Goal: Task Accomplishment & Management: Complete application form

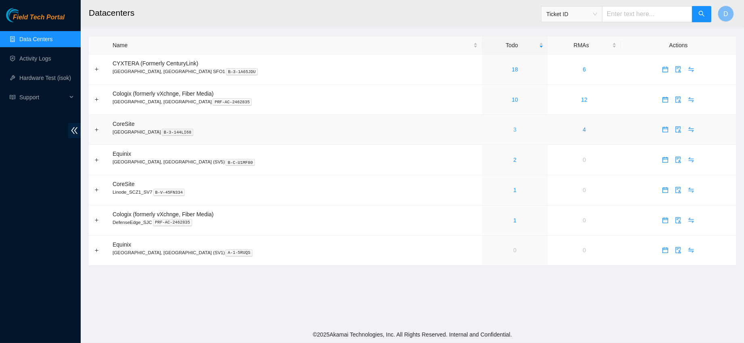
click at [513, 133] on link "3" at bounding box center [514, 129] width 3 height 6
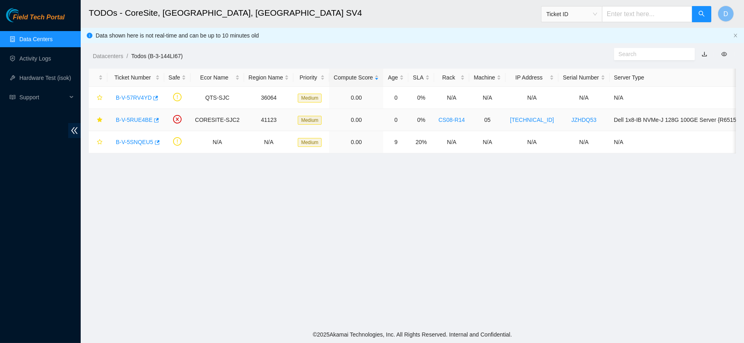
click at [138, 117] on link "B-V-5RUE4BE" at bounding box center [134, 120] width 37 height 6
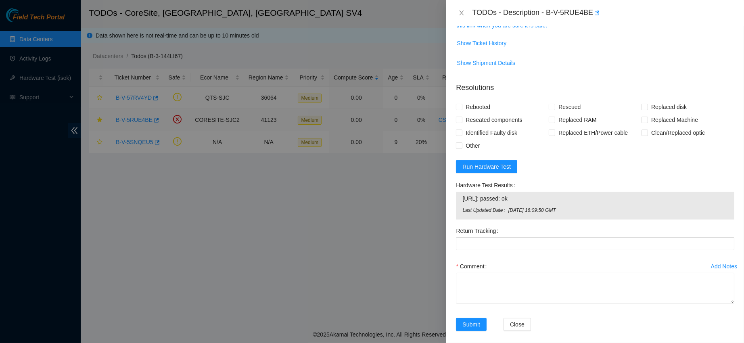
scroll to position [150, 0]
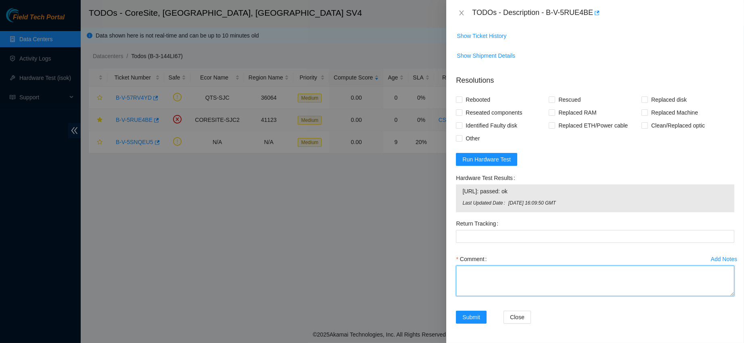
click at [596, 284] on textarea "Comment" at bounding box center [595, 280] width 278 height 31
click at [478, 193] on span "[URL]: passed: ok" at bounding box center [594, 191] width 265 height 9
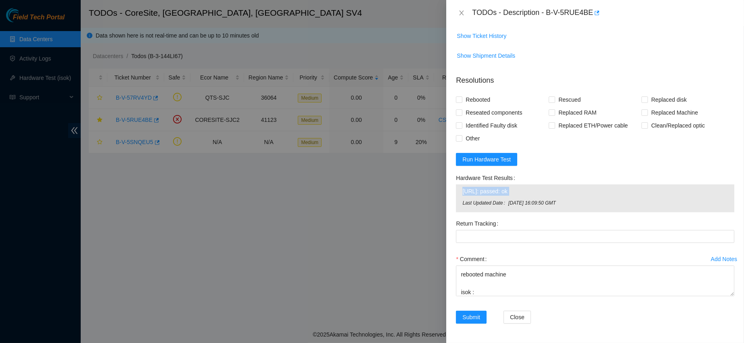
copy span "[URL]: passed: ok"
click at [487, 293] on textarea "contacted nocc to confirm that ticket was safe verified s/n on machine connecte…" at bounding box center [595, 280] width 278 height 31
paste textarea "[URL]: passed: ok"
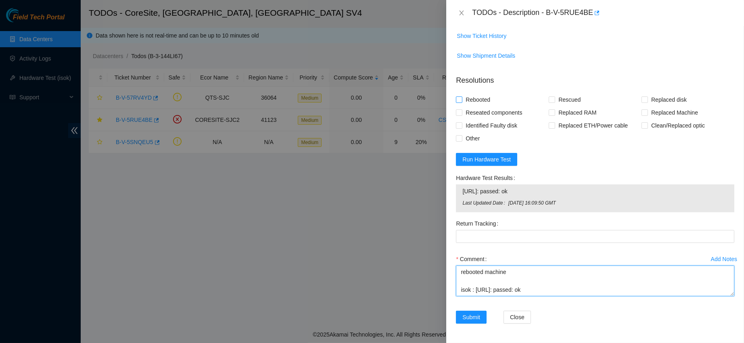
type textarea "contacted nocc to confirm that ticket was safe verified s/n on machine connecte…"
click at [471, 105] on span "Rebooted" at bounding box center [477, 99] width 31 height 13
click at [461, 102] on input "Rebooted" at bounding box center [459, 99] width 6 height 6
checkbox input "true"
click at [479, 315] on span "Submit" at bounding box center [471, 317] width 18 height 9
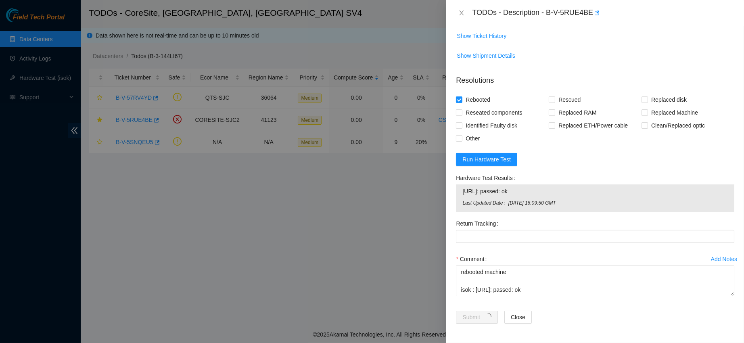
drag, startPoint x: 271, startPoint y: 128, endPoint x: 316, endPoint y: 104, distance: 51.4
click at [316, 104] on div at bounding box center [372, 171] width 744 height 343
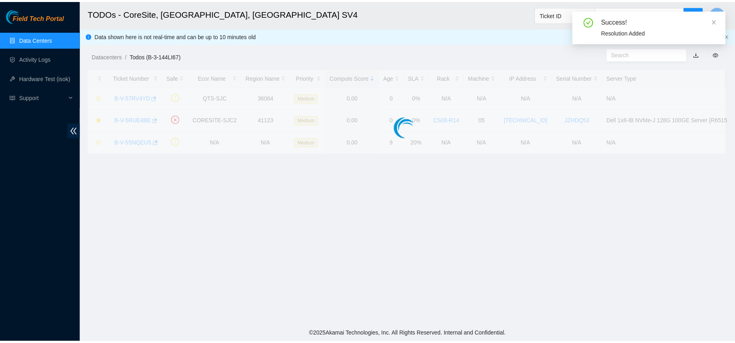
scroll to position [185, 0]
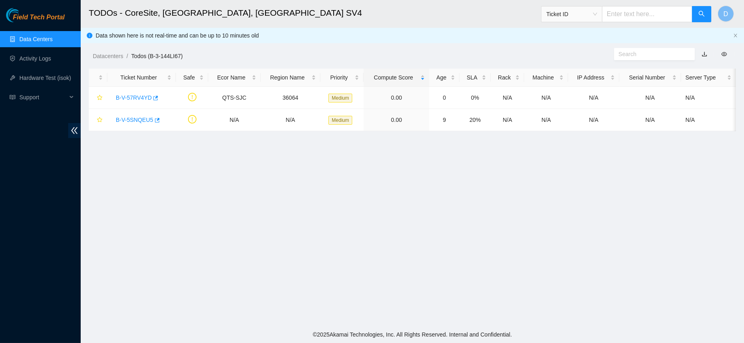
click at [574, 22] on div "Ticket ID" at bounding box center [626, 14] width 171 height 26
click at [590, 13] on span "Ticket ID" at bounding box center [571, 14] width 51 height 12
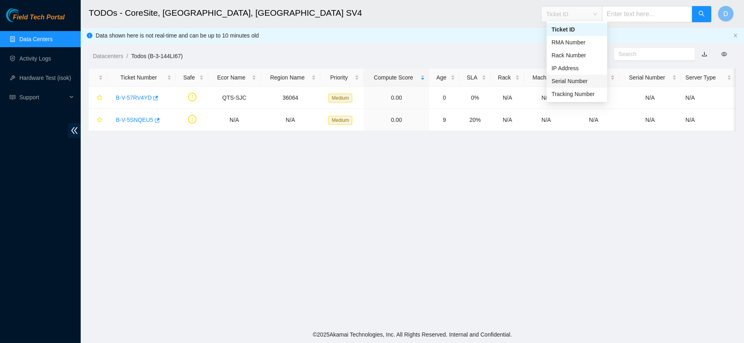
click at [563, 83] on div "Serial Number" at bounding box center [576, 81] width 51 height 9
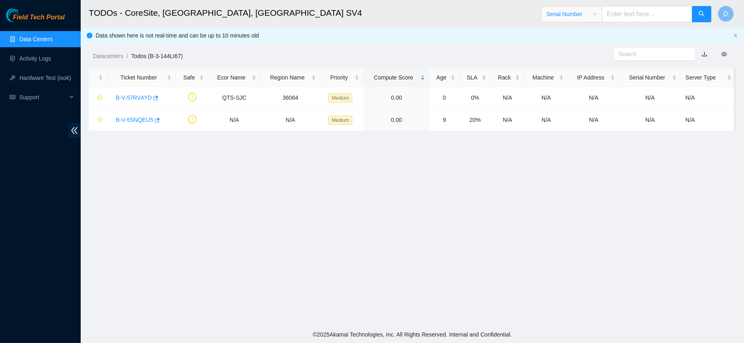
click at [639, 14] on input "text" at bounding box center [647, 14] width 90 height 16
paste input "C20M22325"
type input "C20M22325"
click at [694, 12] on button "button" at bounding box center [701, 14] width 19 height 16
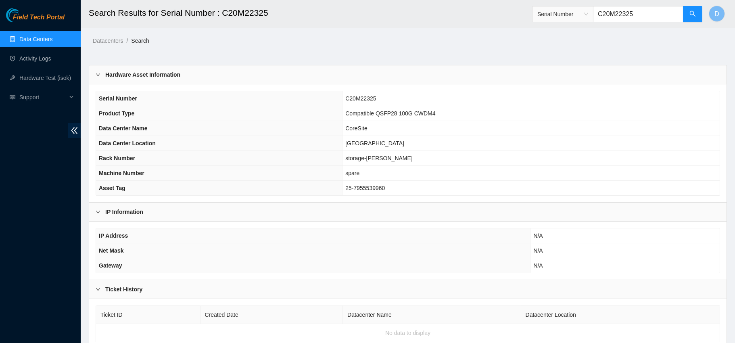
click at [630, 4] on span "Serial Number C20M22325" at bounding box center [617, 11] width 171 height 21
click at [628, 8] on input "C20M22325" at bounding box center [638, 14] width 90 height 16
paste input "K08410"
click at [696, 15] on button "button" at bounding box center [692, 14] width 19 height 16
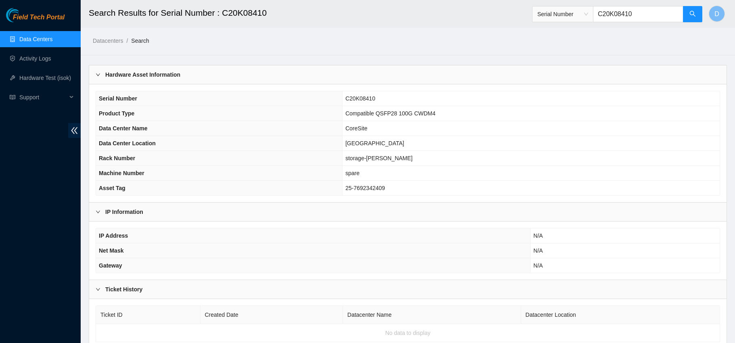
click at [624, 16] on input "C20K08410" at bounding box center [638, 14] width 90 height 16
paste input "H0783"
click at [689, 14] on icon "search" at bounding box center [692, 13] width 6 height 6
click at [600, 17] on input "C20H07830" at bounding box center [638, 14] width 90 height 16
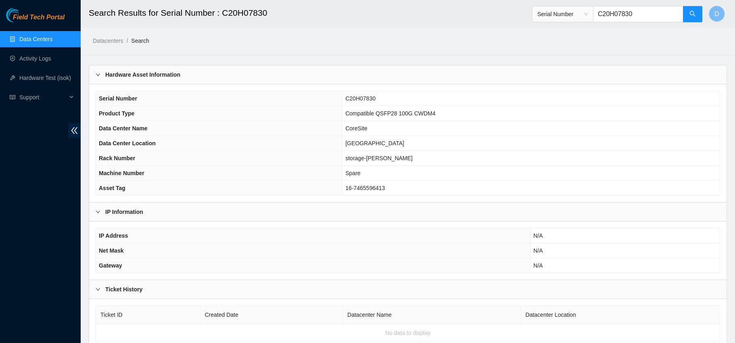
click at [600, 17] on input "C20H07830" at bounding box center [638, 14] width 90 height 16
paste input "10148815"
click at [690, 14] on icon "search" at bounding box center [693, 14] width 6 height 6
click at [607, 9] on input "C2010148815" at bounding box center [638, 14] width 90 height 16
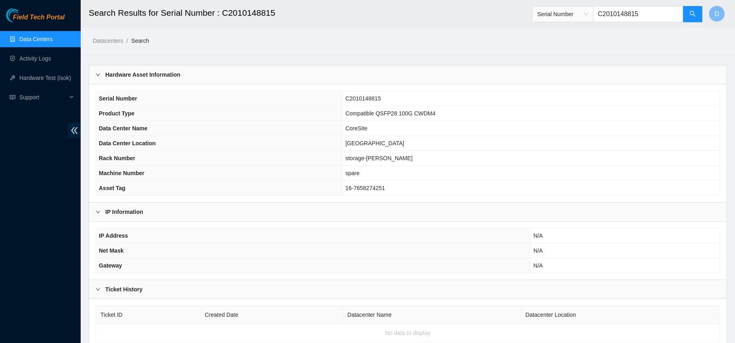
paste input "S21DB01FP"
click at [688, 16] on button "button" at bounding box center [692, 14] width 19 height 16
click at [621, 18] on input "S21DB01FP" at bounding box center [638, 14] width 90 height 16
paste input "C2010148691"
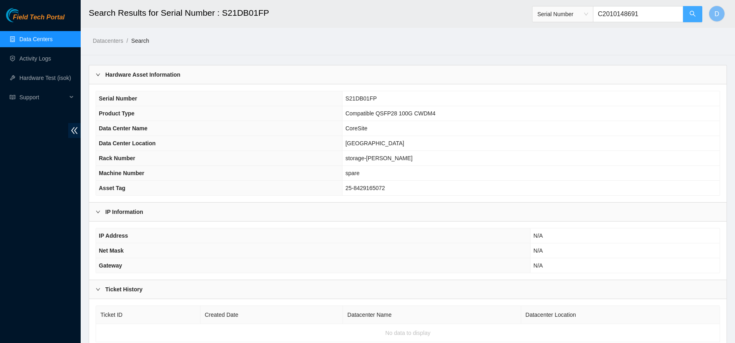
click at [701, 16] on button "button" at bounding box center [692, 14] width 19 height 16
click at [620, 4] on span "Serial Number C2010148691" at bounding box center [617, 11] width 171 height 21
click at [617, 8] on input "C2010148691" at bounding box center [638, 14] width 90 height 16
paste input "07390818"
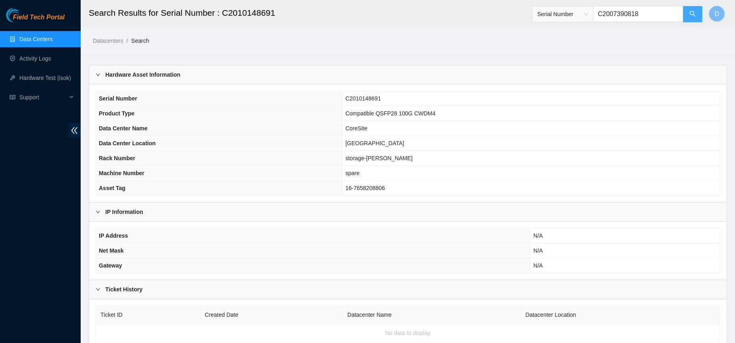
click at [690, 12] on icon "search" at bounding box center [693, 14] width 6 height 6
type input "C2007390818"
